Goal: Check status: Check status

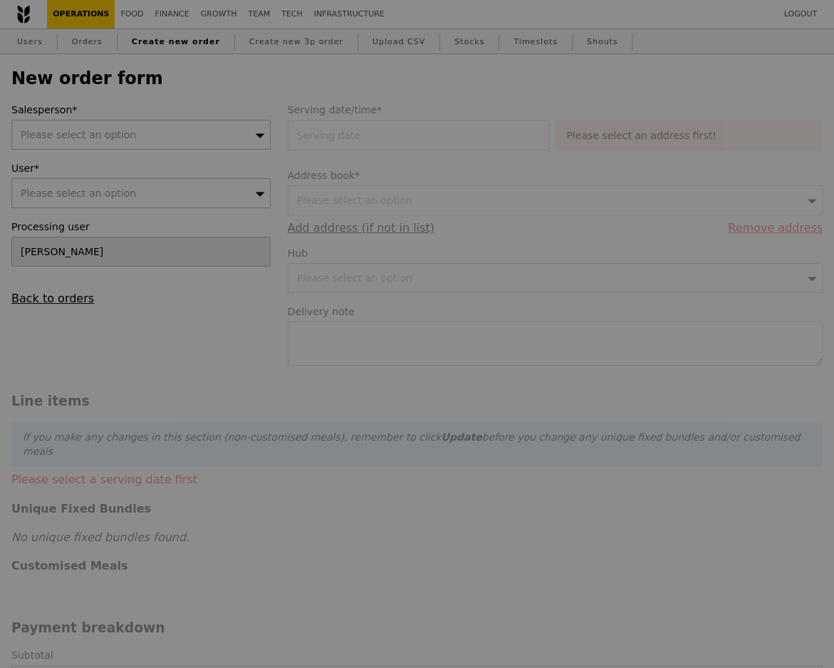
type input "Confirm"
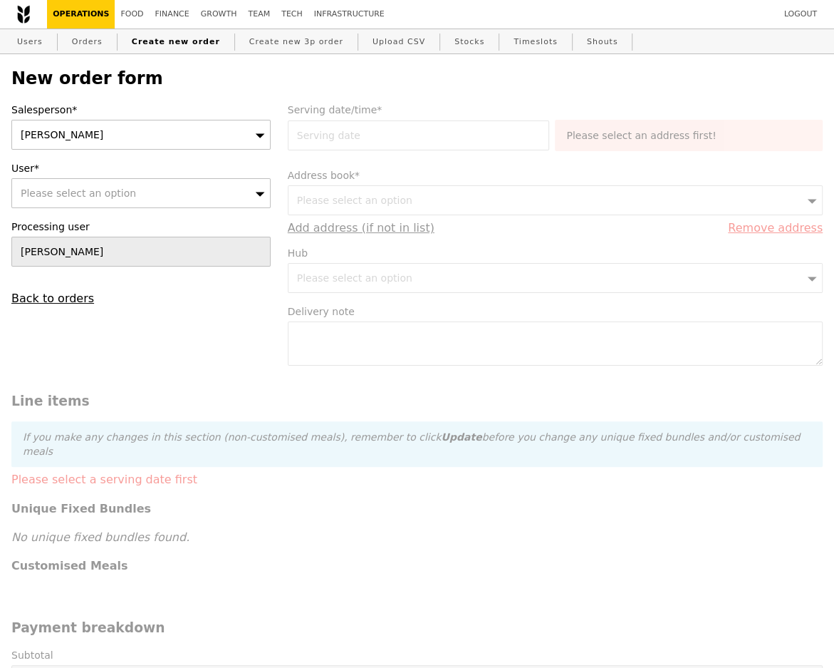
click at [48, 189] on span "Please select an option" at bounding box center [78, 192] width 115 height 11
type input "[EMAIL_ADDRESS][PERSON_NAME][DOMAIN_NAME]"
type input "Confirm"
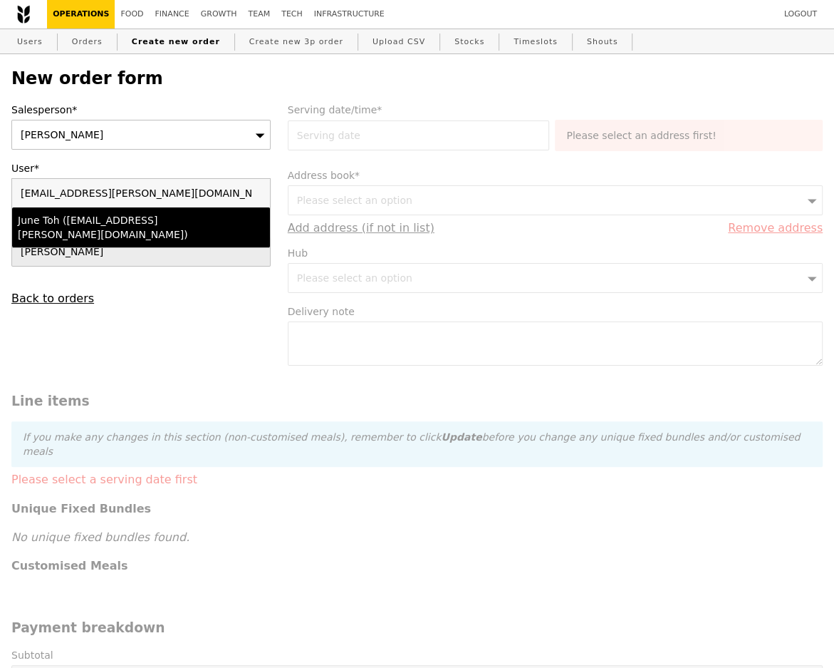
type input "[EMAIL_ADDRESS][PERSON_NAME][DOMAIN_NAME]"
click at [49, 223] on div "June Toh ([EMAIL_ADDRESS][PERSON_NAME][DOMAIN_NAME])" at bounding box center [110, 227] width 185 height 28
type input "Loading..."
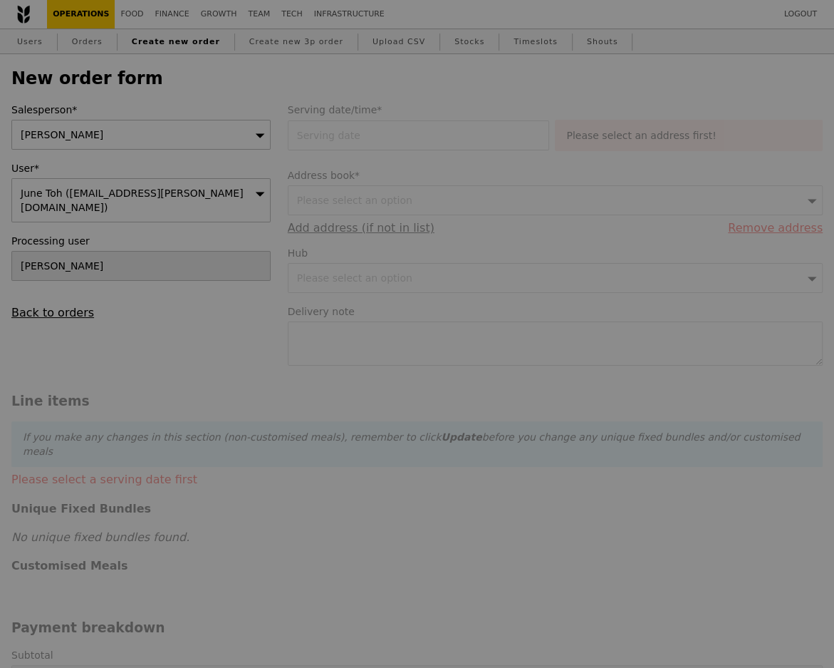
type input "1.79"
type input "1.95"
type input "12.75"
type input "13.90"
type input "15.85"
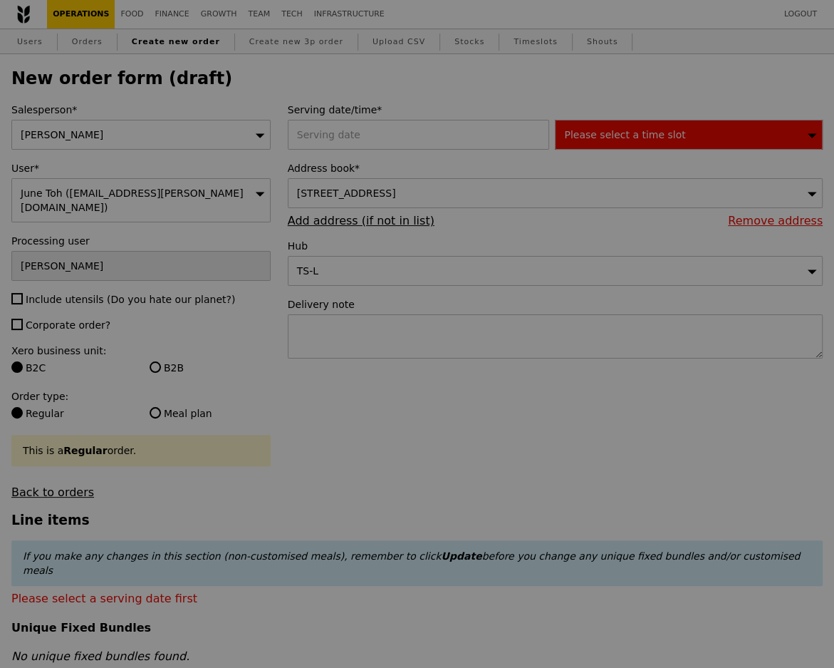
type input "Confirm"
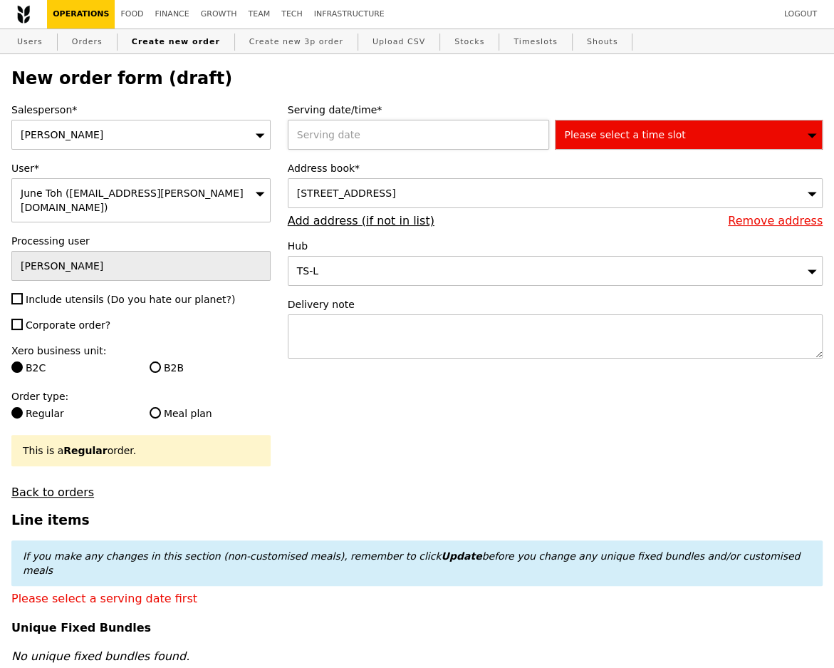
click at [428, 130] on div "2025 [DATE] [DATE] Mon Tue Wed Thu Fri Sat Sun 1 2 3 4 5 6 7 8 9 10 11 12 13 14…" at bounding box center [422, 135] width 268 height 30
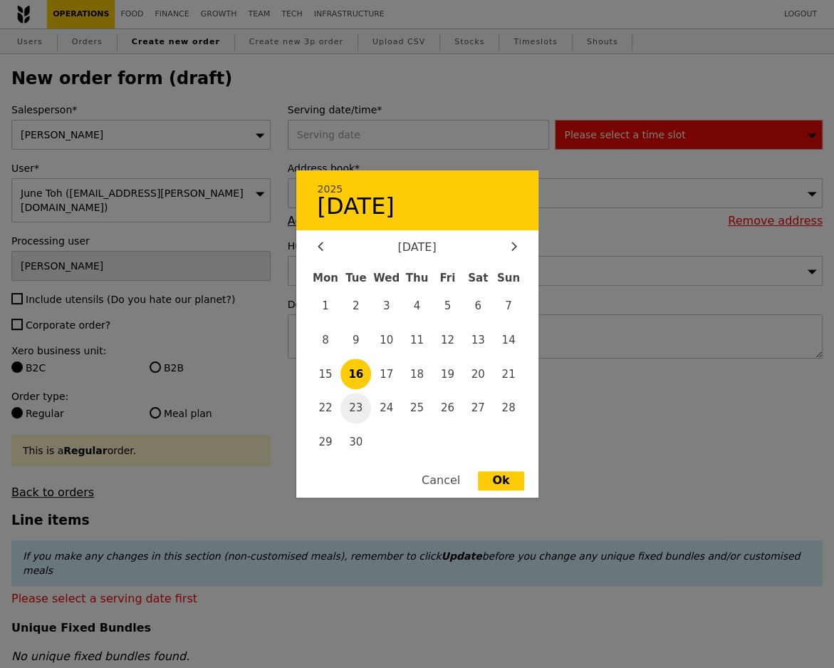
click at [348, 408] on span "23" at bounding box center [356, 408] width 31 height 31
type input "[DATE]"
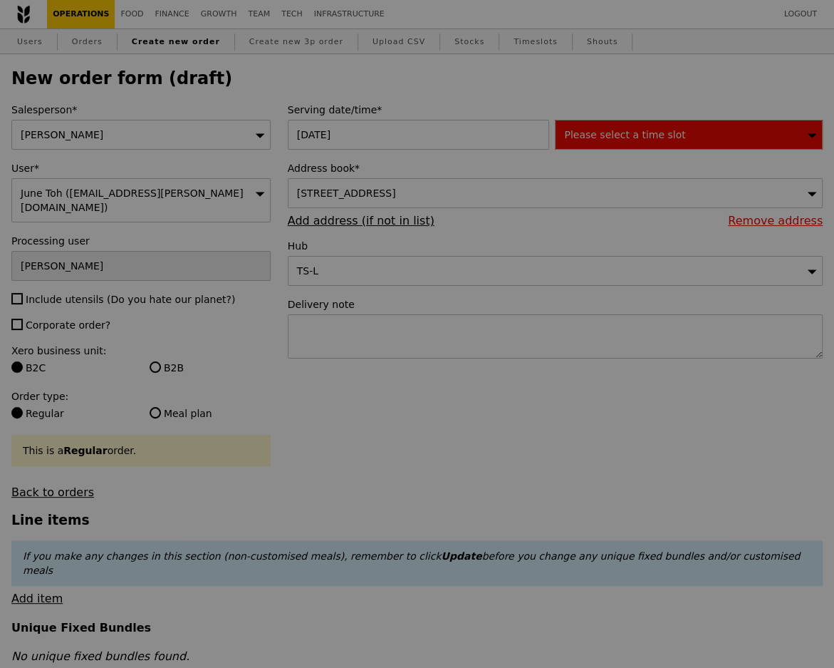
type input "Confirm"
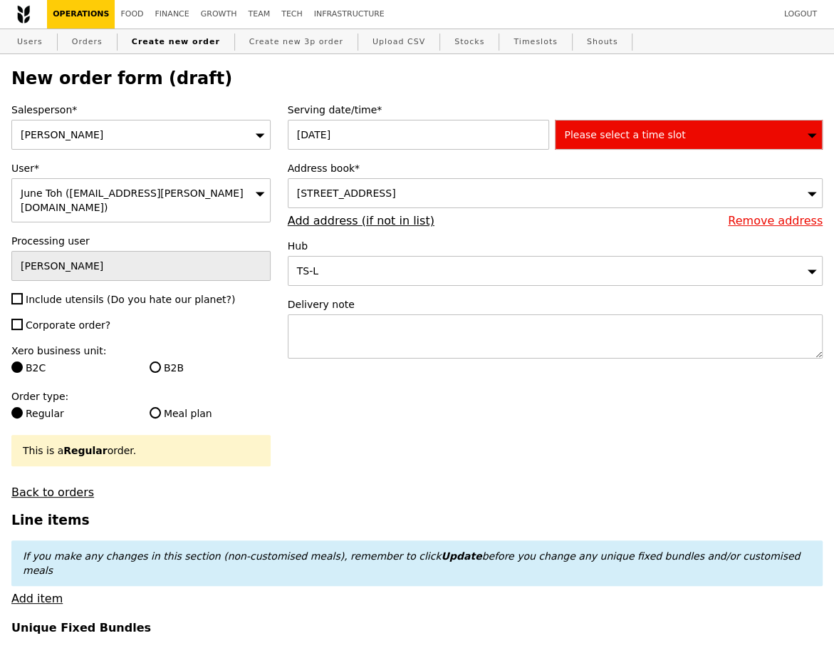
click at [379, 125] on div "[DATE] 2025 [DATE] [DATE] Mon Tue Wed Thu Fri Sat Sun 1 2 3 4 5 6 7 8 9 10 11 1…" at bounding box center [422, 135] width 268 height 30
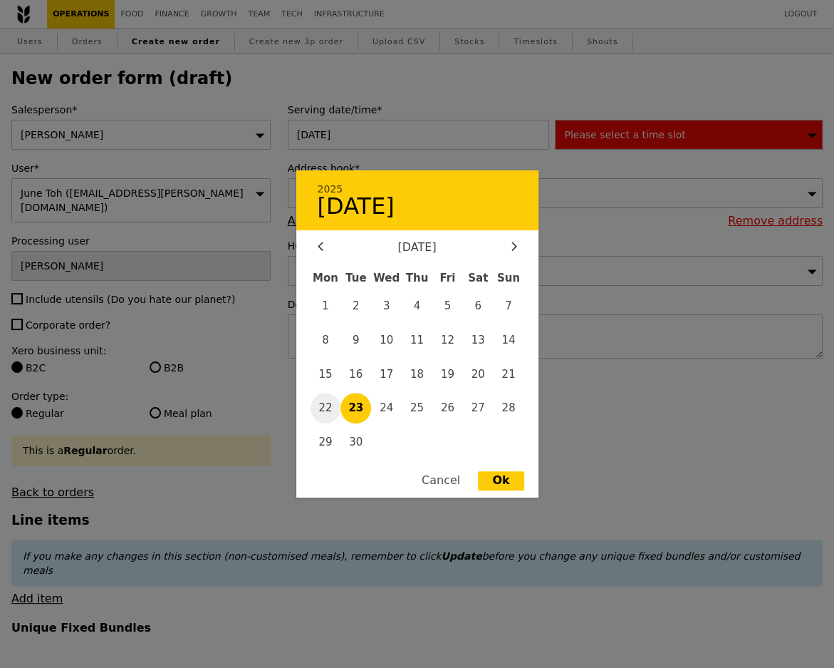
click at [328, 418] on span "22" at bounding box center [326, 408] width 31 height 31
type input "[DATE]"
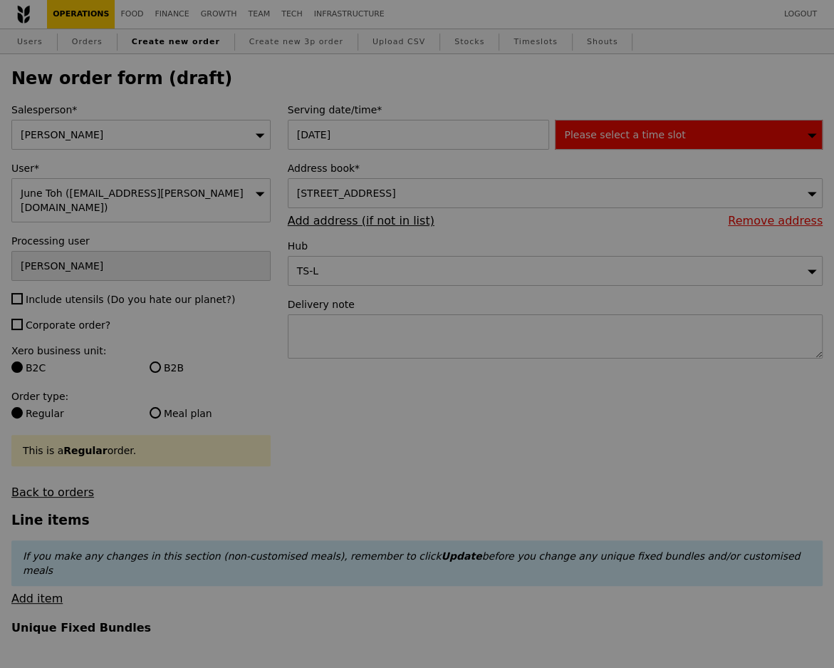
click at [605, 137] on div at bounding box center [417, 334] width 834 height 668
type input "Confirm"
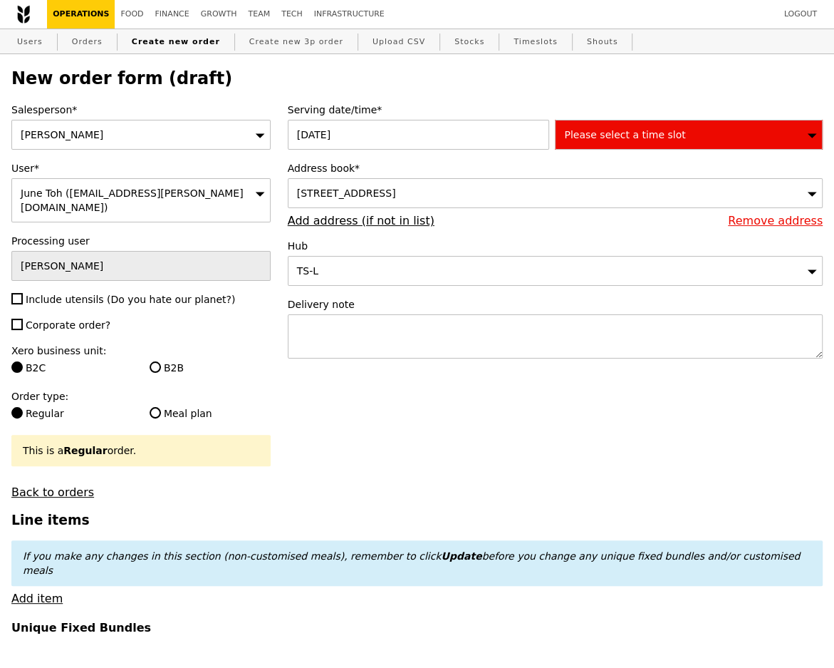
click at [603, 138] on span "Please select a time slot" at bounding box center [624, 134] width 121 height 11
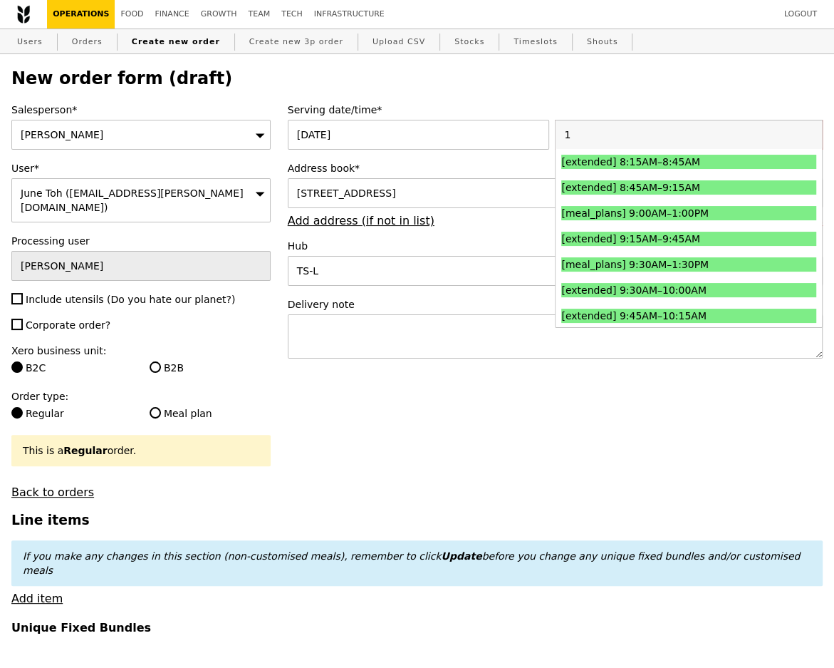
type input "11"
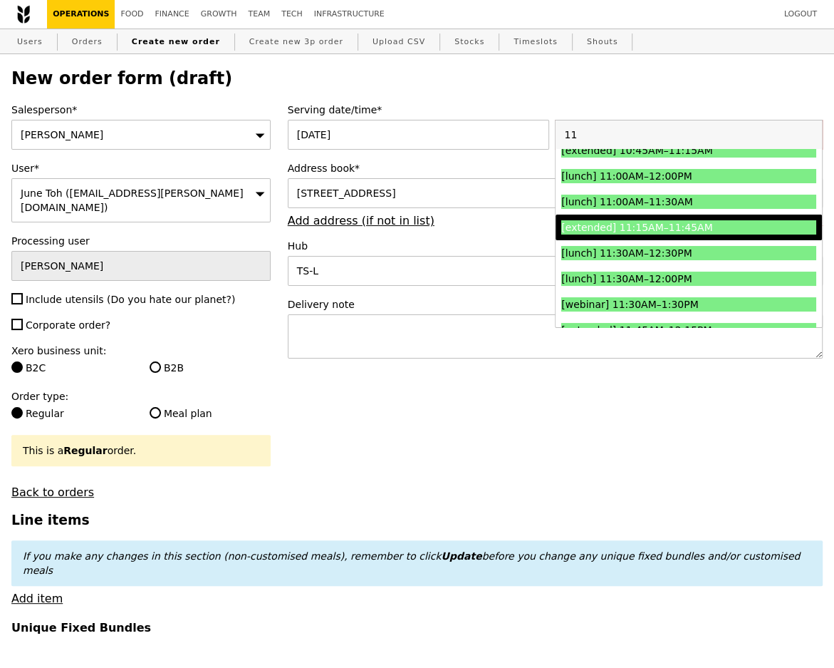
scroll to position [90, 0]
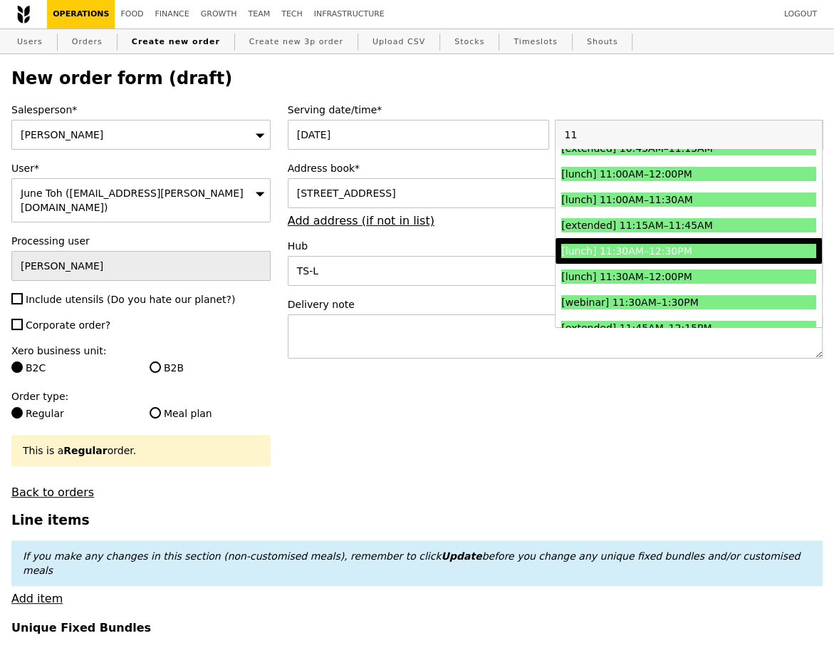
click at [646, 253] on div "[lunch] 11:30AM–12:30PM" at bounding box center [656, 251] width 191 height 14
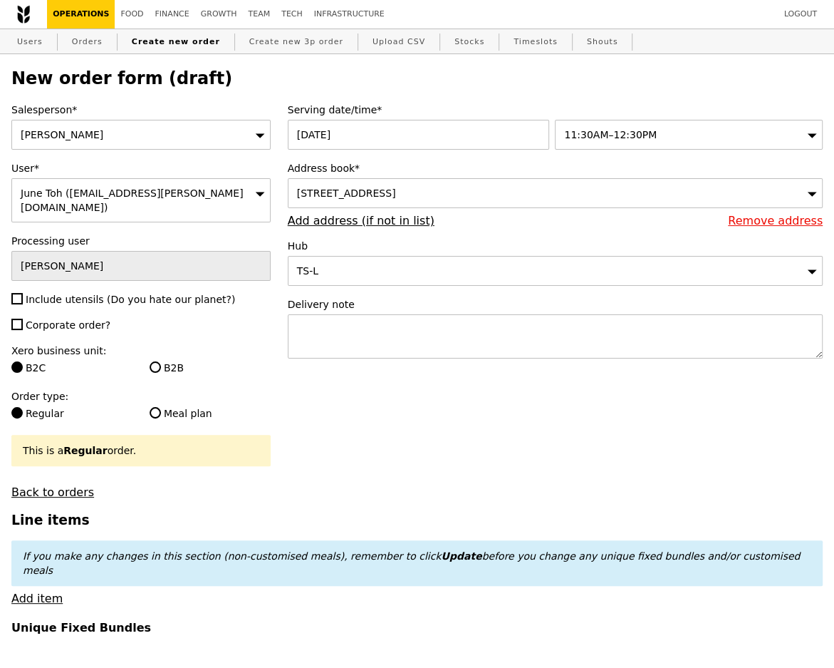
type input "Confirm"
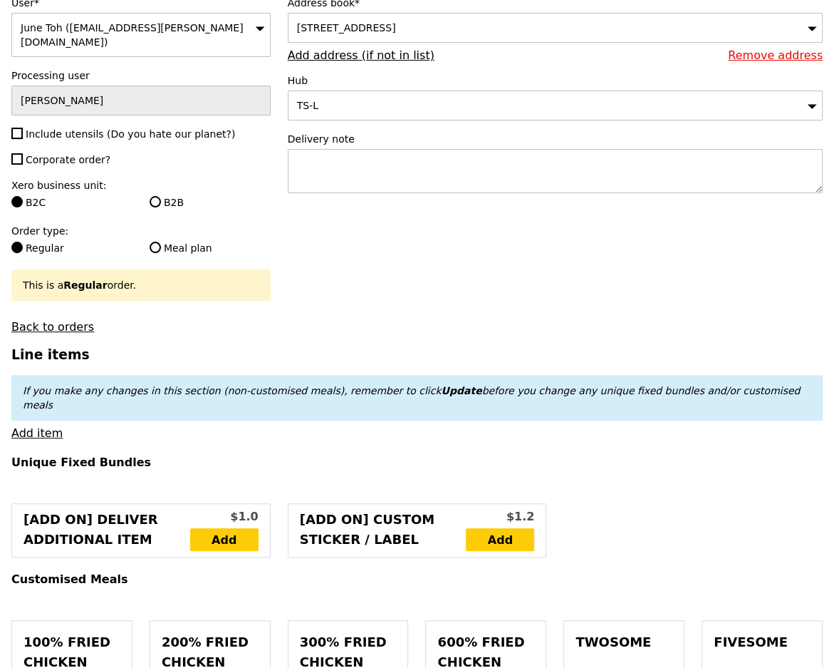
scroll to position [199, 0]
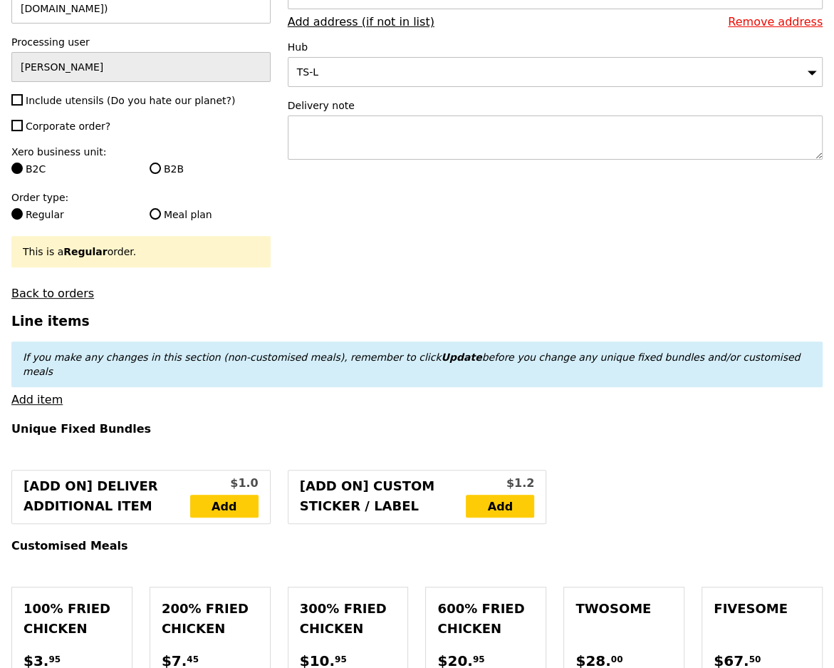
click at [167, 162] on label "B2B" at bounding box center [210, 169] width 121 height 14
click at [161, 162] on input "B2B" at bounding box center [155, 167] width 11 height 11
radio input "true"
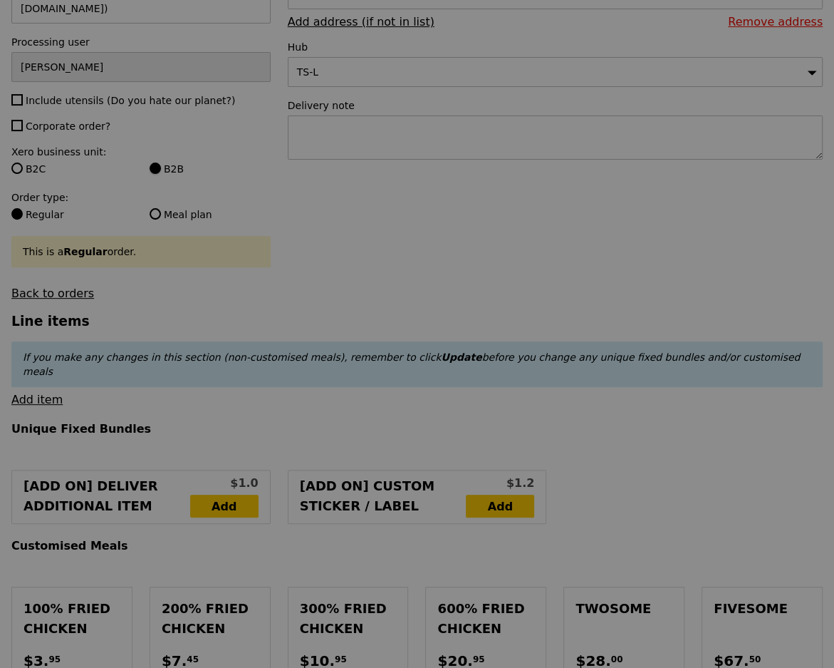
type input "Confirm"
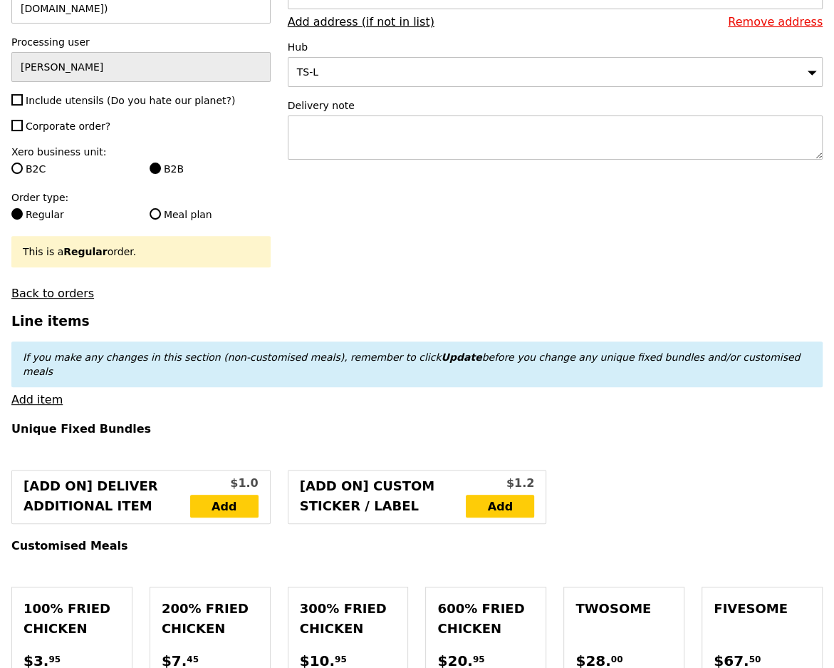
click at [51, 95] on span "Include utensils (Do you hate our planet?)" at bounding box center [130, 100] width 209 height 11
click at [23, 94] on input "Include utensils (Do you hate our planet?)" at bounding box center [16, 99] width 11 height 11
checkbox input "true"
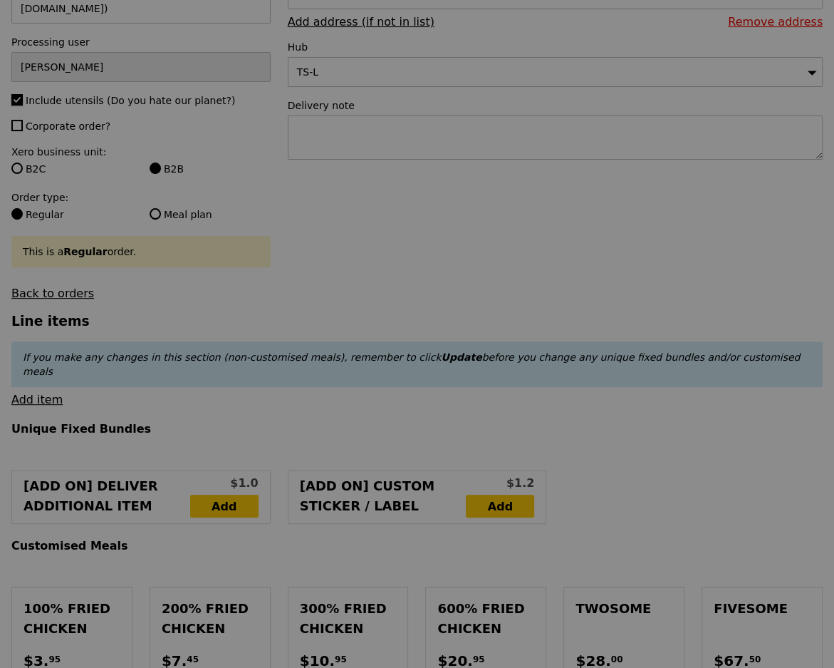
type input "Confirm"
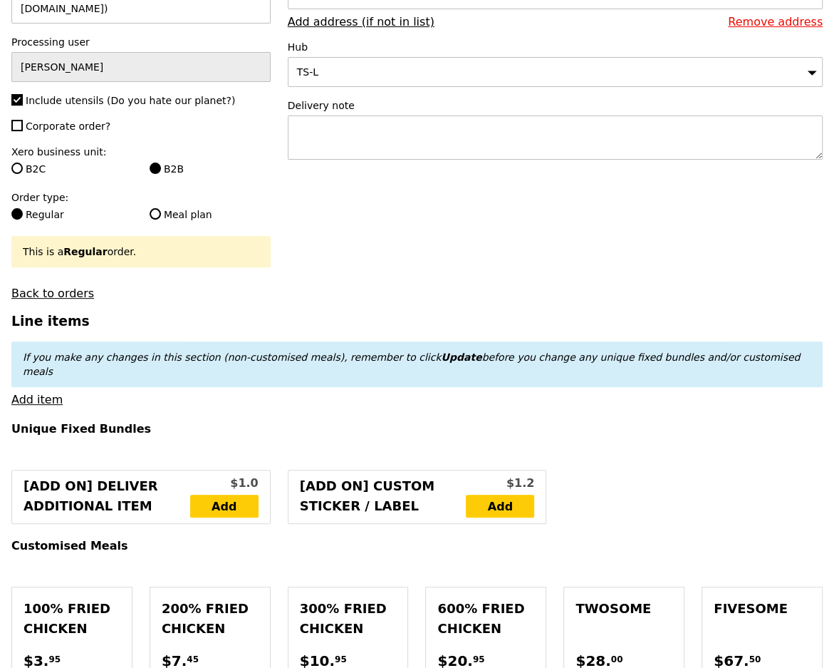
click at [72, 120] on span "Corporate order?" at bounding box center [68, 125] width 85 height 11
click at [23, 120] on input "Corporate order?" at bounding box center [16, 125] width 11 height 11
checkbox input "true"
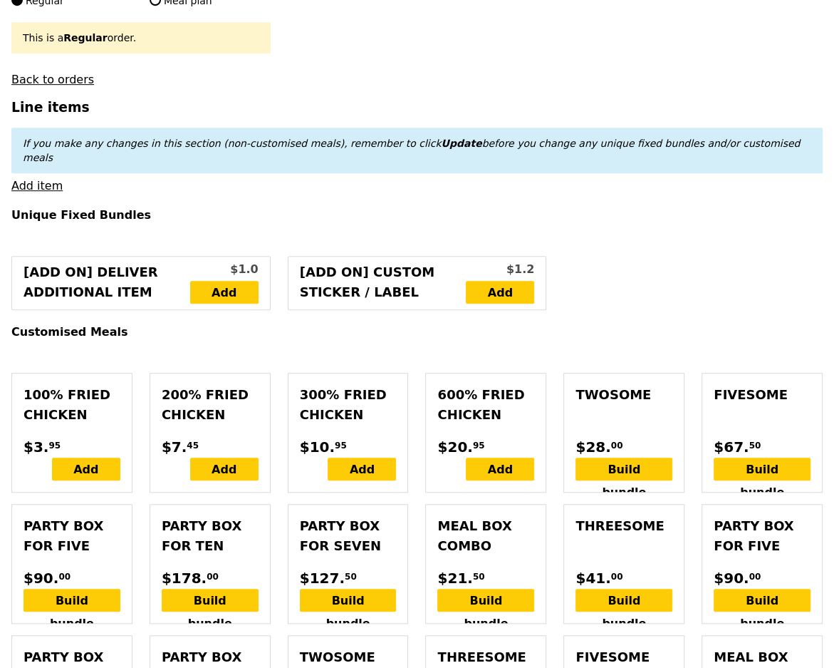
scroll to position [483, 0]
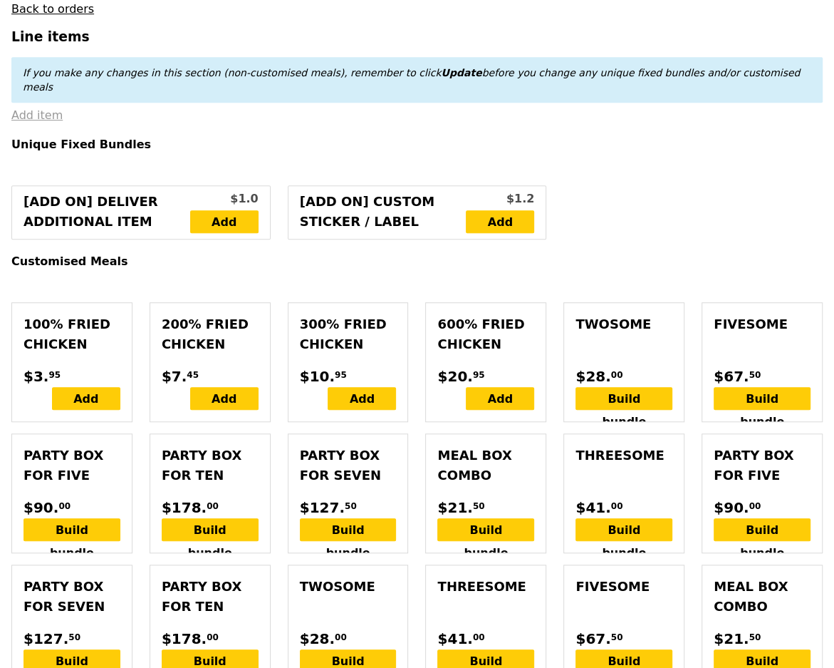
click at [46, 108] on link "Add item" at bounding box center [36, 115] width 51 height 14
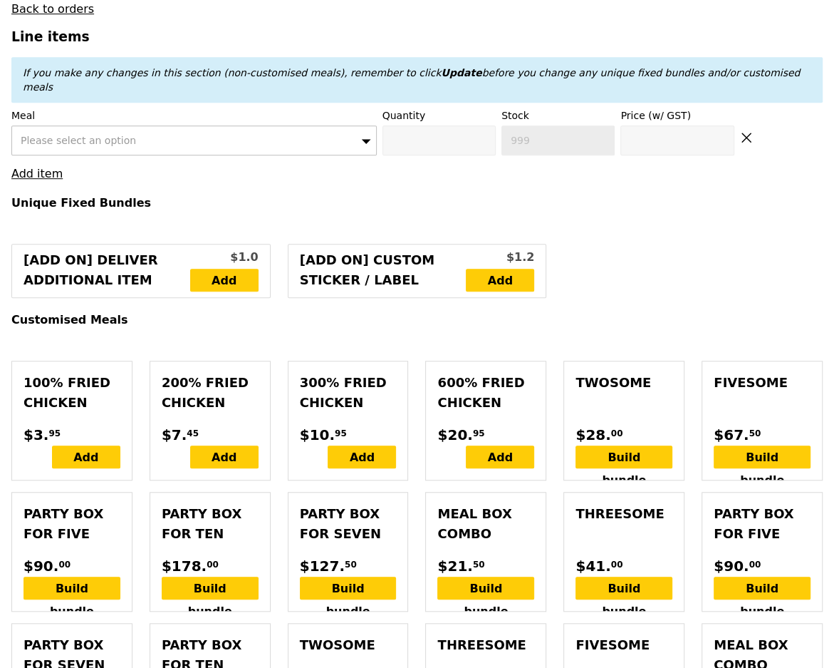
click at [105, 135] on span "Please select an option" at bounding box center [78, 140] width 115 height 11
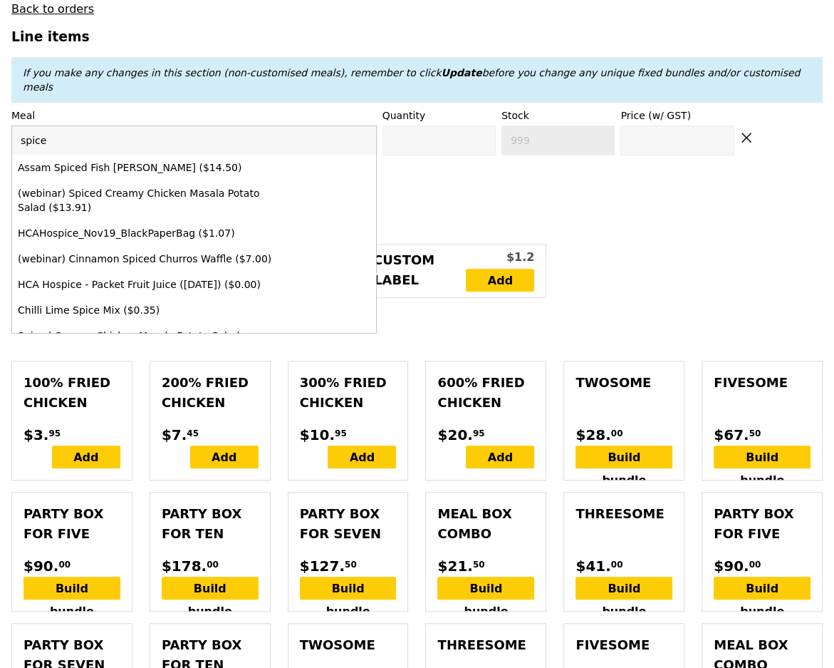
type input "spiced"
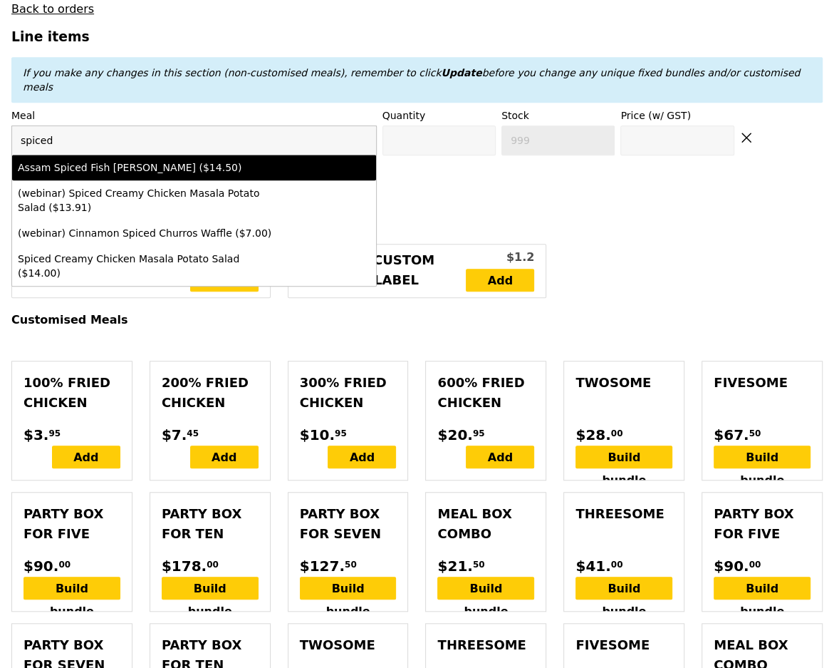
click at [117, 160] on div "Assam Spiced Fish [PERSON_NAME] ($14.50)" at bounding box center [150, 167] width 264 height 14
type input "Confirm anyway"
type input "0"
type input "499"
type input "14.5"
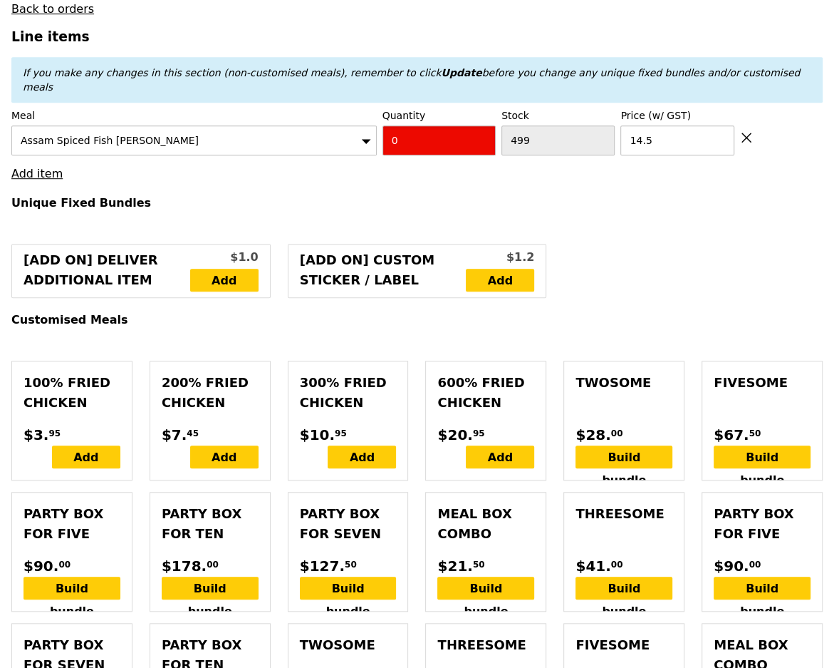
click at [461, 125] on input "0" at bounding box center [439, 140] width 113 height 30
type input "Confirm"
type input "6"
click at [38, 167] on link "Add item" at bounding box center [36, 174] width 51 height 14
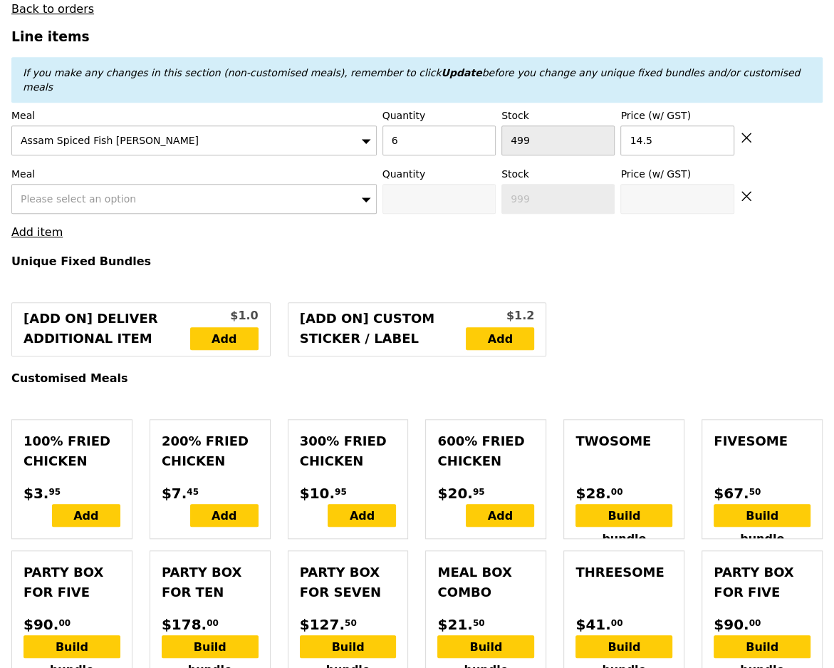
type input "Loading..."
click at [127, 184] on div "Please select an option" at bounding box center [193, 199] width 365 height 30
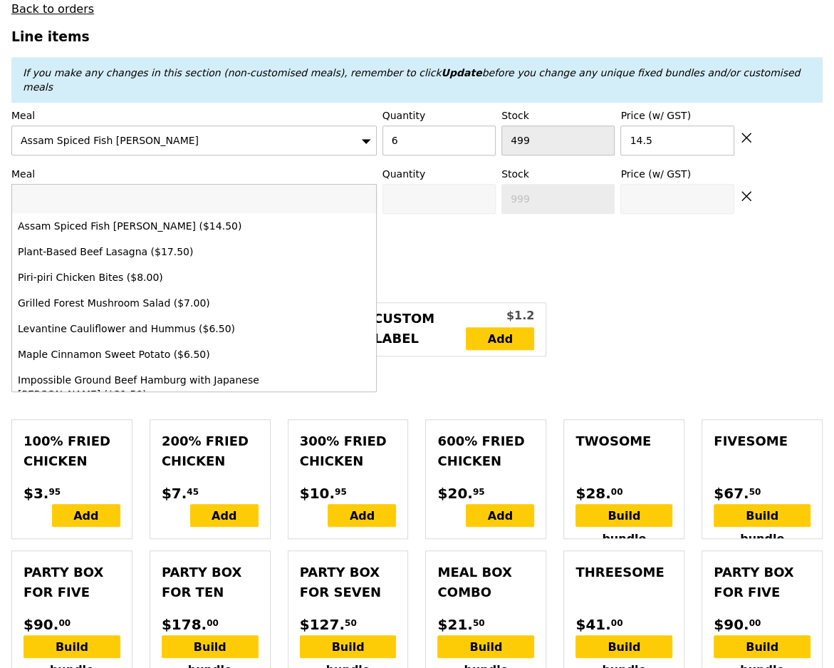
type input "87.00"
type input "4.77"
type input "5.20"
type input "94.15"
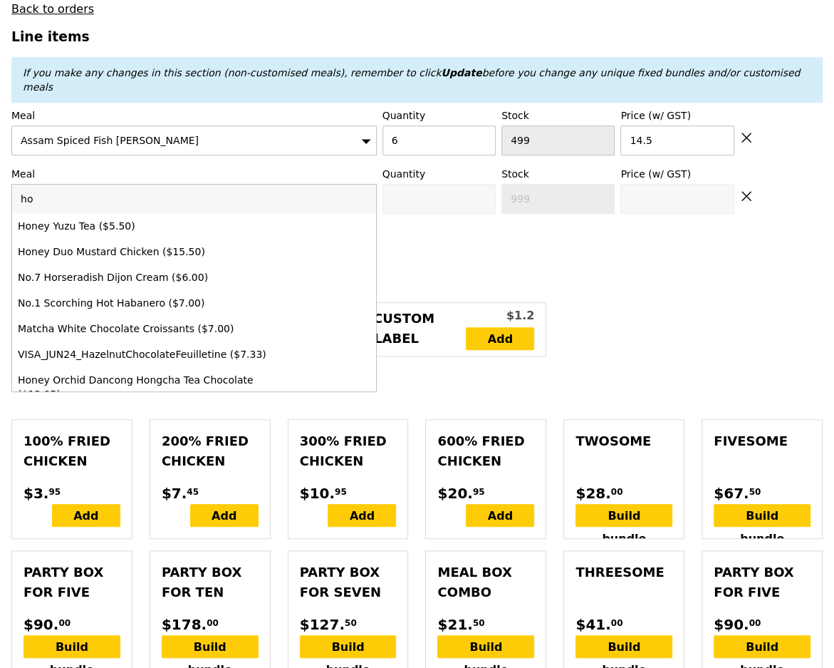
type input "hon"
type input "Confirm"
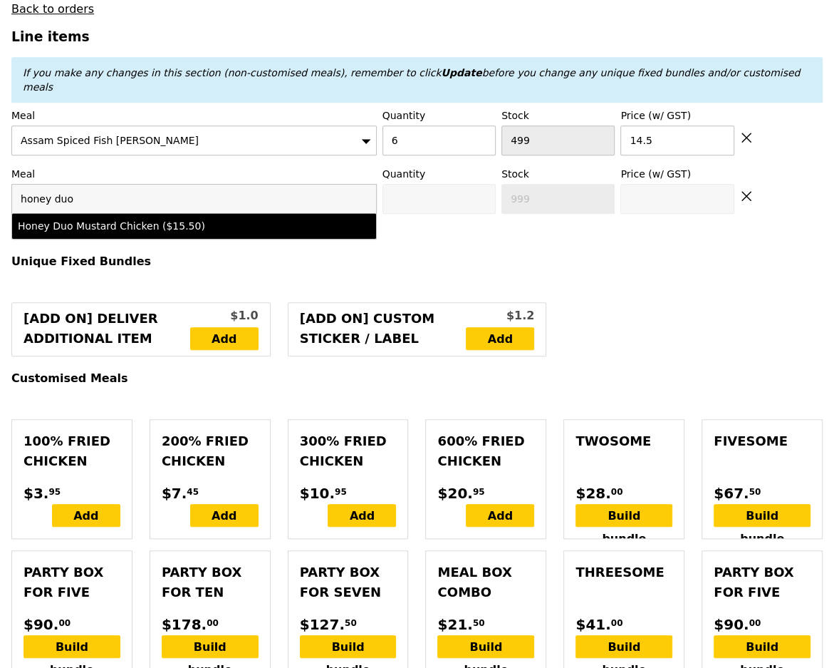
type input "honey duo"
click at [136, 219] on div "Honey Duo Mustard Chicken ($15.50)" at bounding box center [150, 226] width 264 height 14
type input "Confirm anyway"
type input "0"
type input "500"
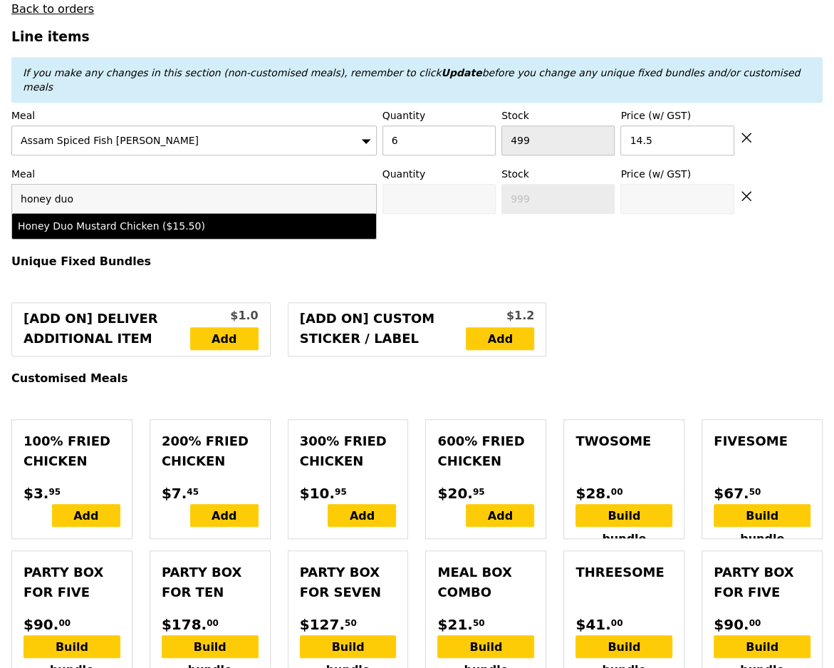
type input "15.5"
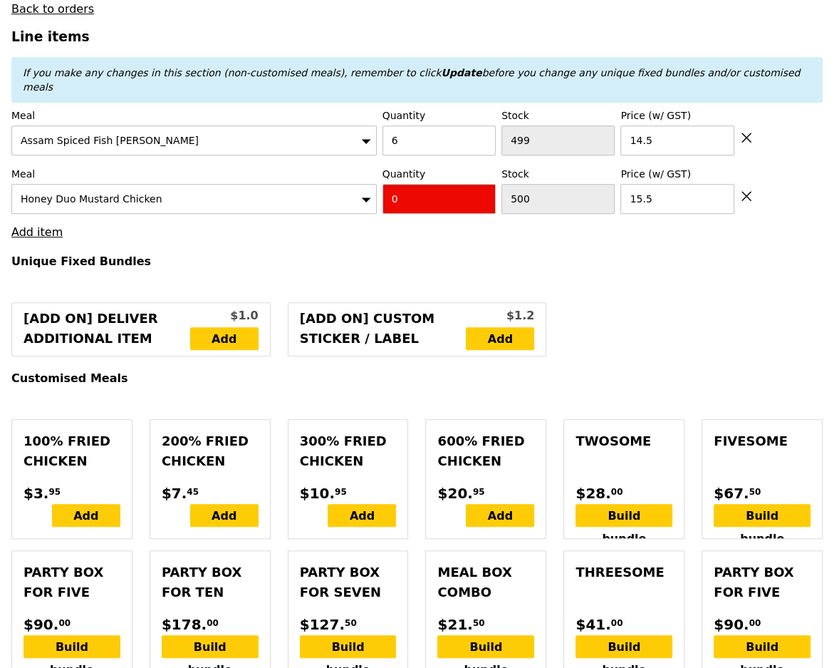
click at [410, 184] on input "0" at bounding box center [439, 199] width 113 height 30
type input "Confirm"
type input "6"
type input "Loading..."
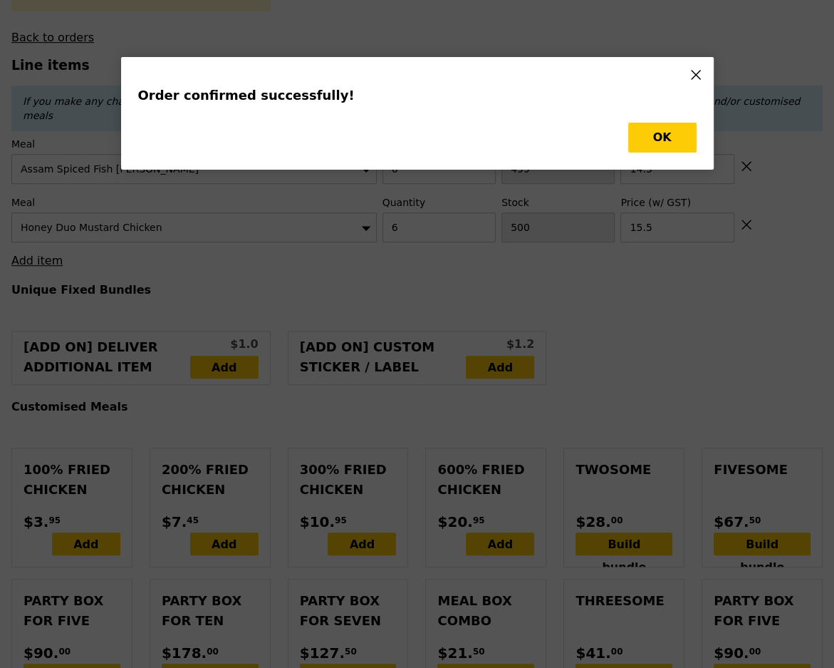
type input "180.00"
type input "3.62"
type input "3.95"
type input "185.90"
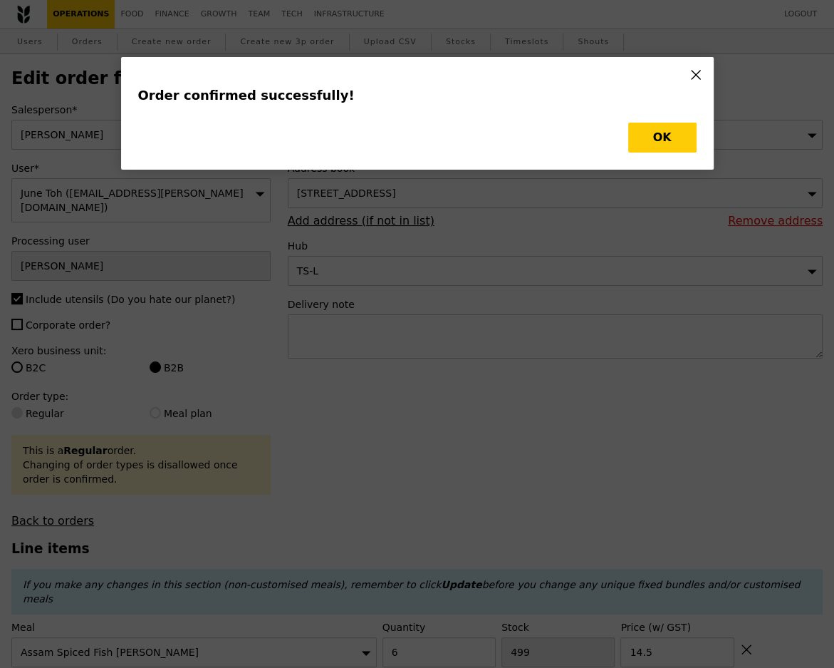
checkbox input "false"
type input "500"
type input "15.50"
type input "499"
type input "14.50"
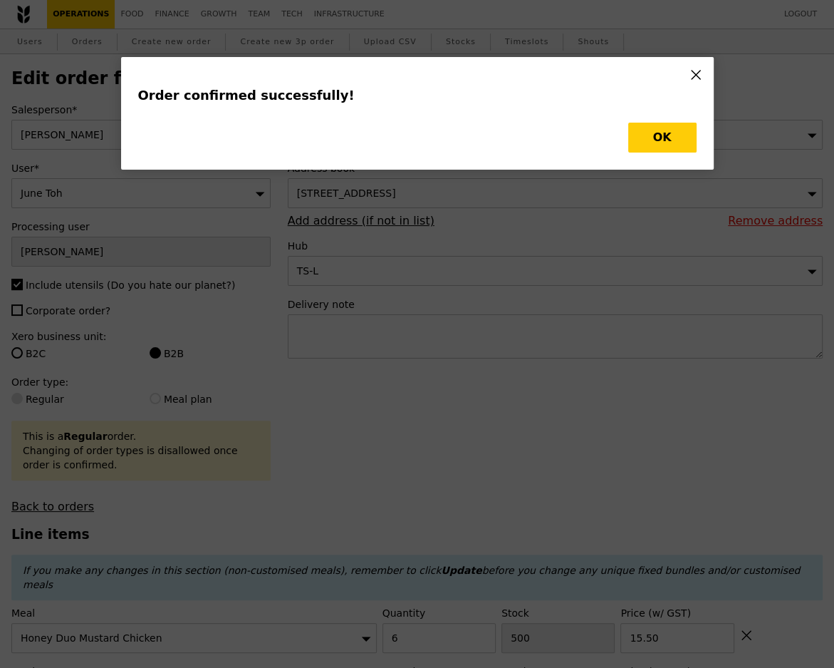
type input "494"
type input "493"
click at [645, 134] on button "OK" at bounding box center [662, 138] width 68 height 30
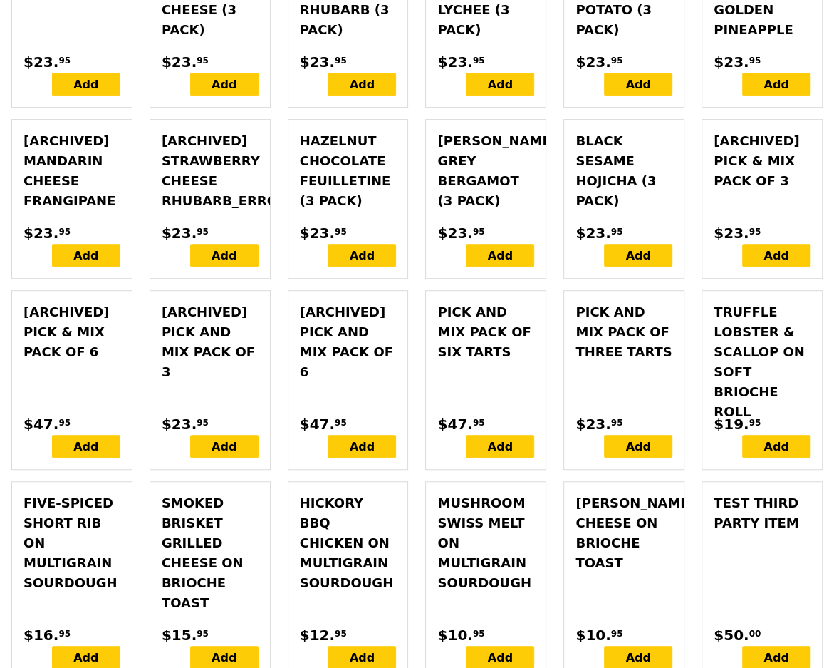
scroll to position [4323, 0]
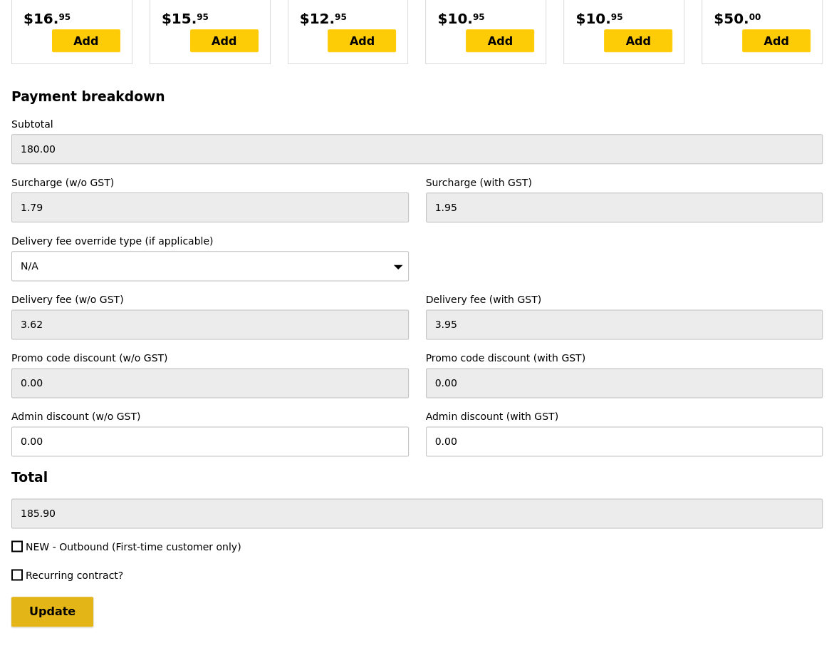
click at [53, 596] on input "Update" at bounding box center [52, 611] width 82 height 30
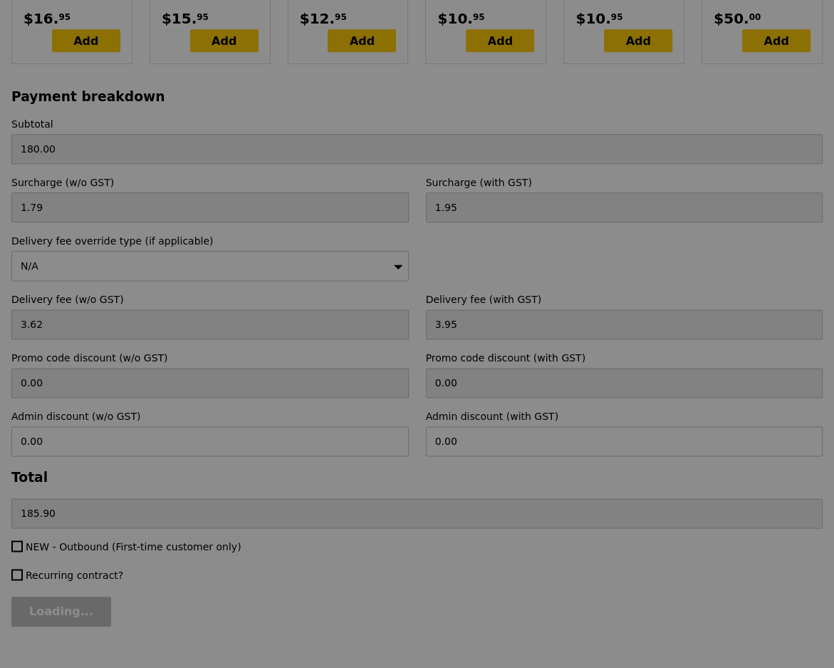
type input "Update"
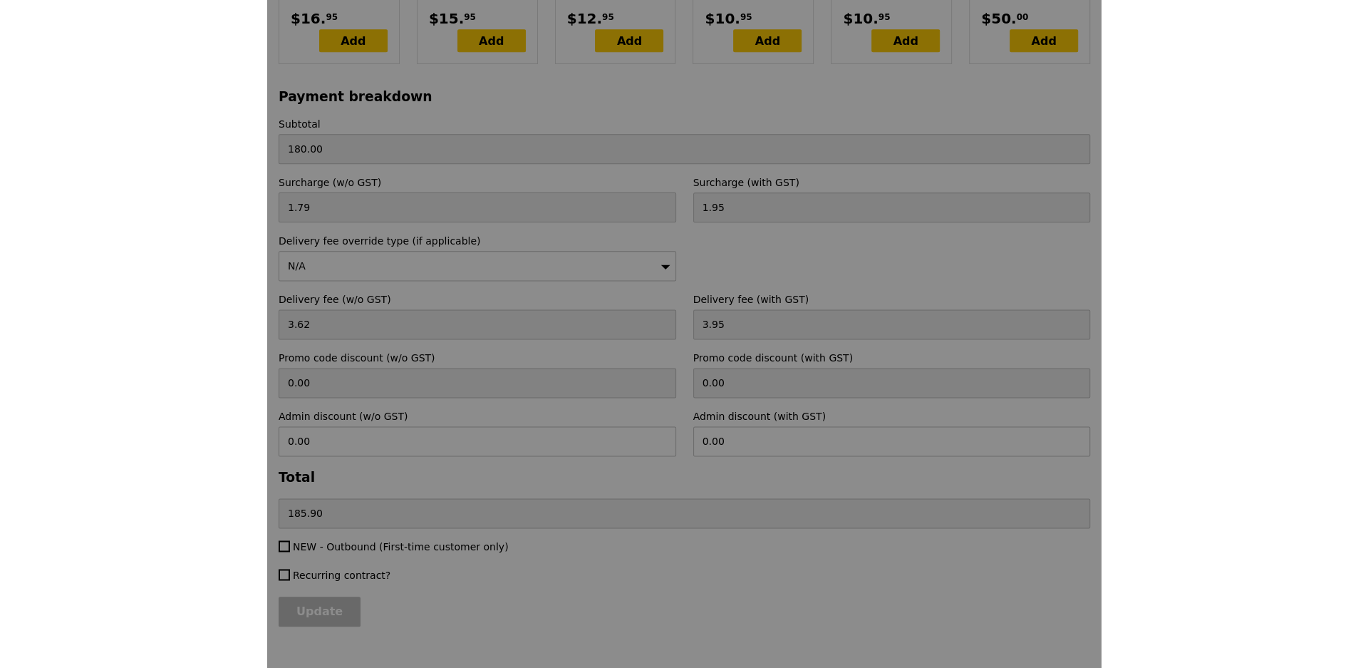
scroll to position [0, 0]
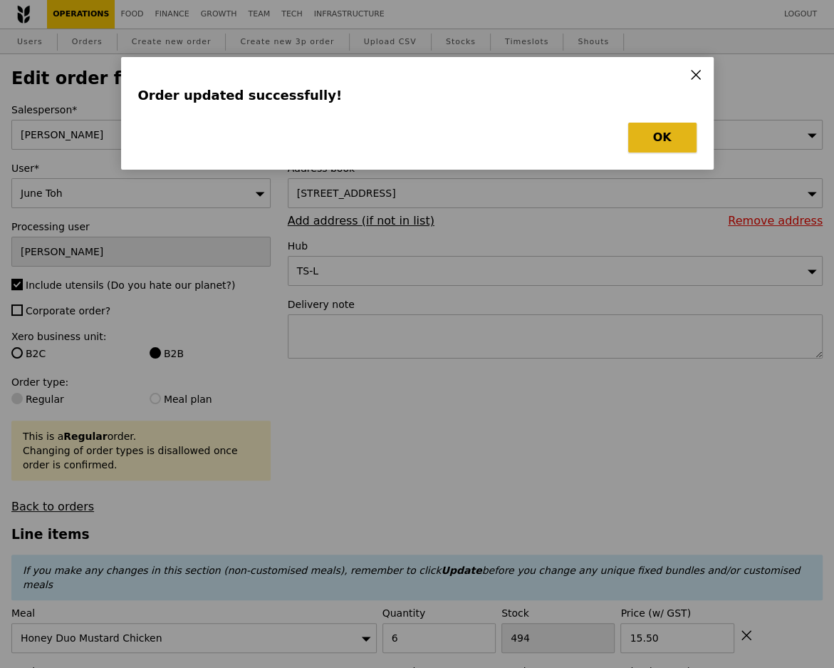
click at [653, 124] on button "OK" at bounding box center [662, 138] width 68 height 30
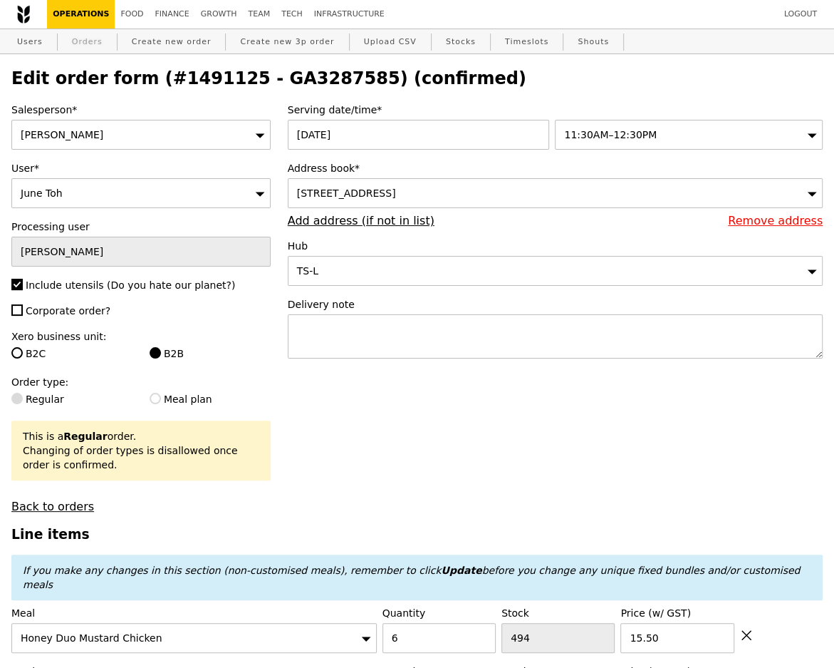
click at [93, 45] on link "Orders" at bounding box center [87, 42] width 42 height 26
select select "100"
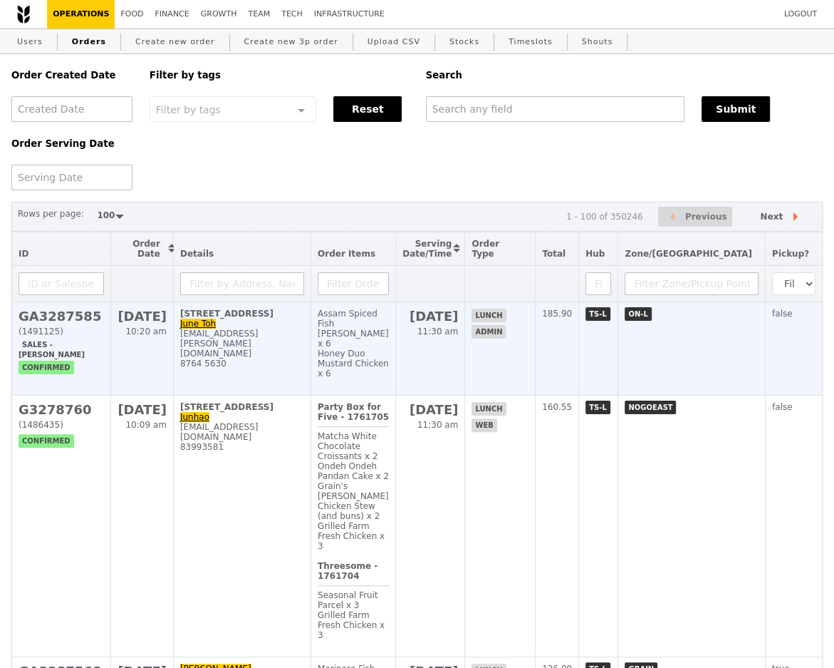
click at [71, 315] on h2 "GA3287585" at bounding box center [61, 315] width 85 height 15
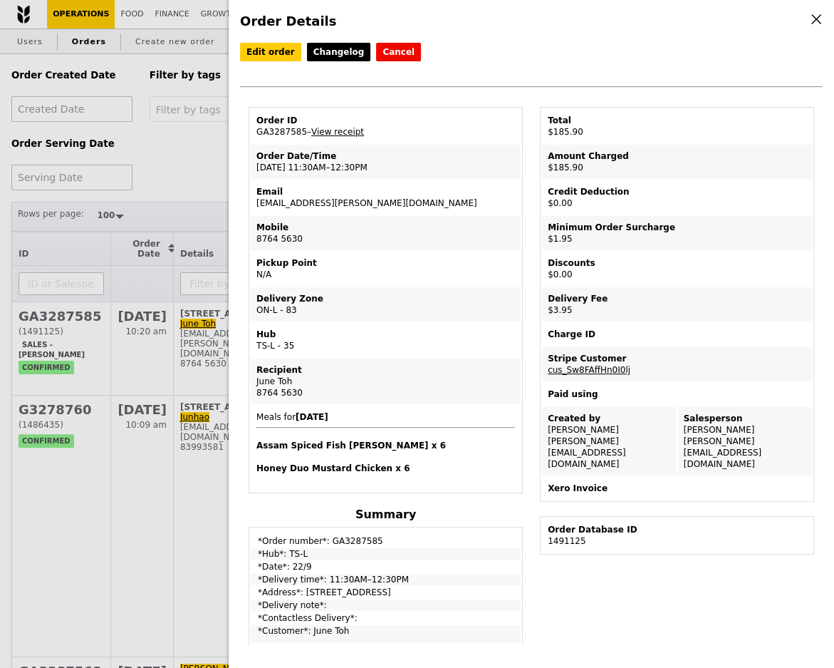
drag, startPoint x: 305, startPoint y: 133, endPoint x: 243, endPoint y: 133, distance: 62.0
click at [243, 133] on div "Order ID GA3287585 – View receipt Order Date/Time [DATE] 11:30AM–12:30PM Email …" at bounding box center [385, 543] width 291 height 873
click at [266, 133] on td "Order ID GA3287585 – View receipt" at bounding box center [386, 126] width 270 height 34
drag, startPoint x: 303, startPoint y: 130, endPoint x: 254, endPoint y: 130, distance: 48.4
click at [254, 130] on td "Order ID GA3287585 – View receipt" at bounding box center [386, 126] width 270 height 34
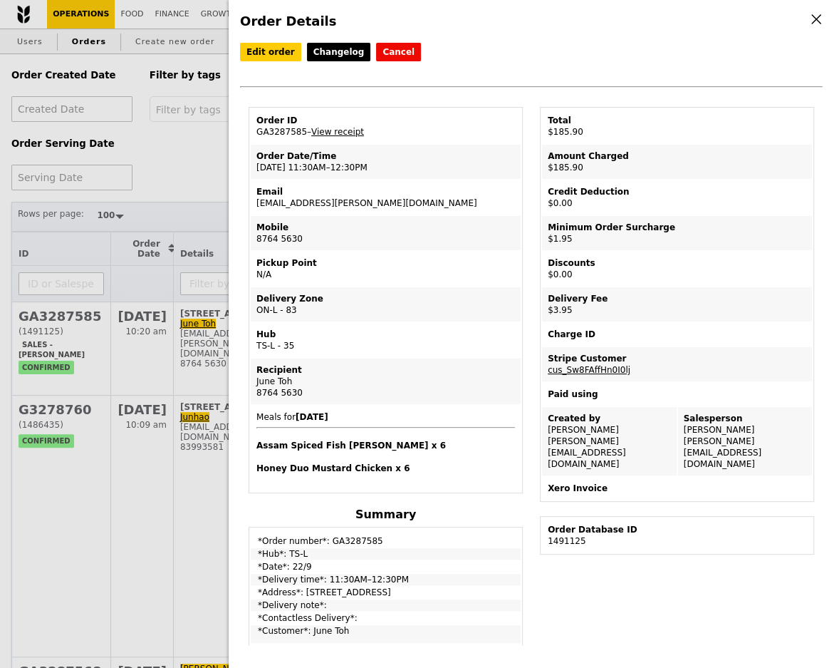
copy td "GA3287585"
click at [150, 135] on div "Order Details Edit order Changelog Cancel Order ID GA3287585 – View receipt Ord…" at bounding box center [417, 334] width 834 height 668
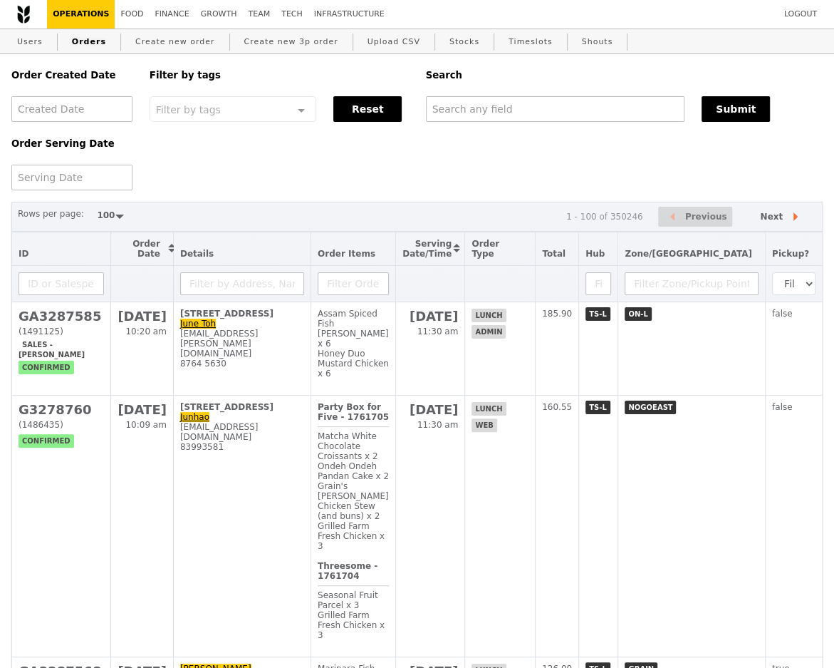
click at [85, 40] on link "Orders" at bounding box center [89, 42] width 46 height 26
click at [544, 110] on input "text" at bounding box center [555, 109] width 259 height 26
paste input "GA3287585"
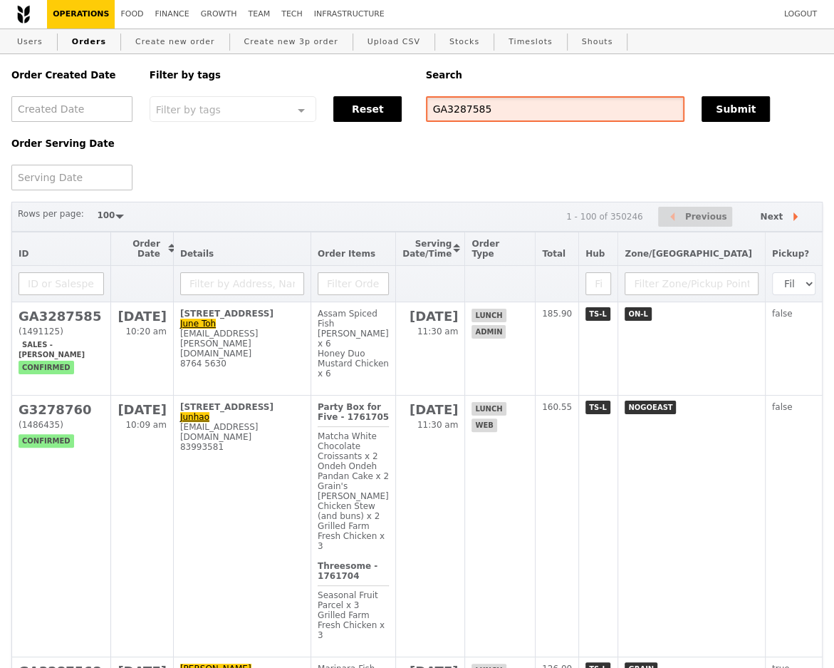
type input "GA3287585"
